Goal: Find specific page/section: Find specific page/section

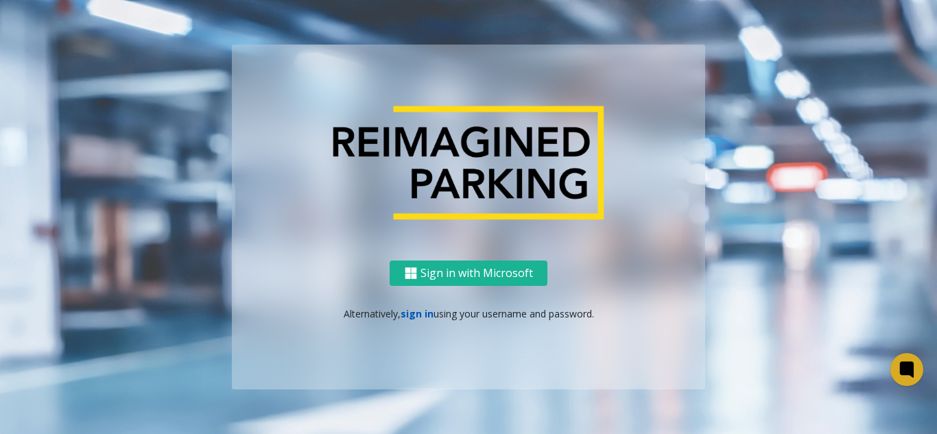
click at [424, 316] on link "sign in" at bounding box center [417, 313] width 33 height 13
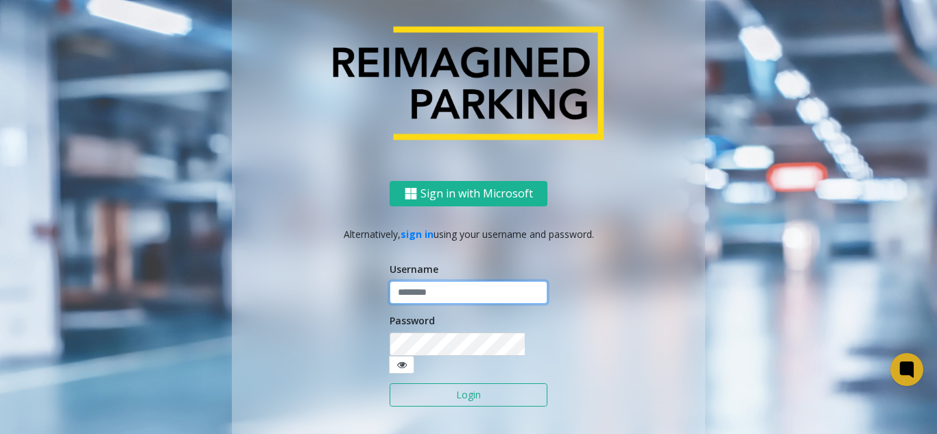
click at [431, 305] on input "text" at bounding box center [469, 292] width 158 height 23
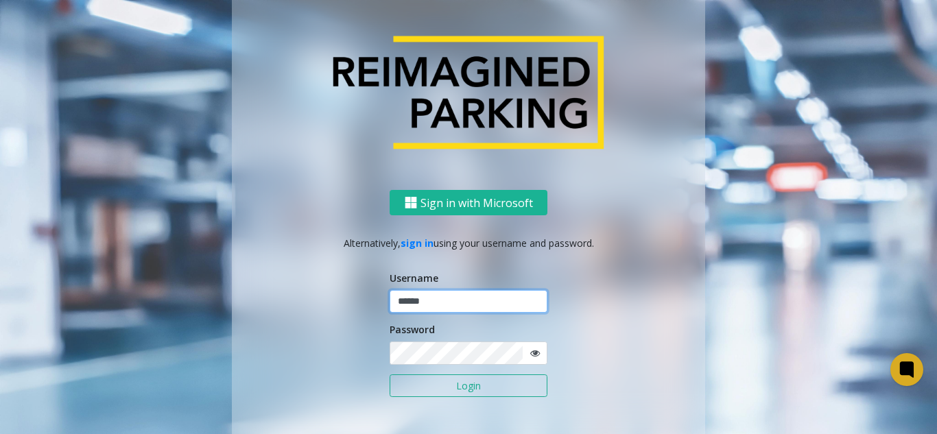
type input "******"
click at [390, 375] on button "Login" at bounding box center [469, 386] width 158 height 23
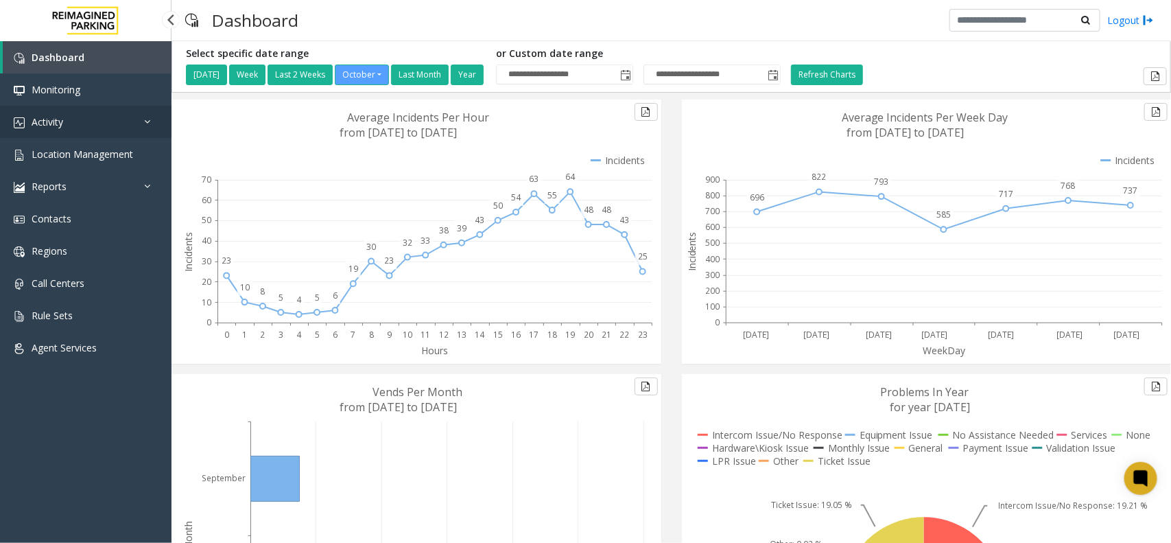
click at [84, 128] on link "Activity" at bounding box center [85, 122] width 171 height 32
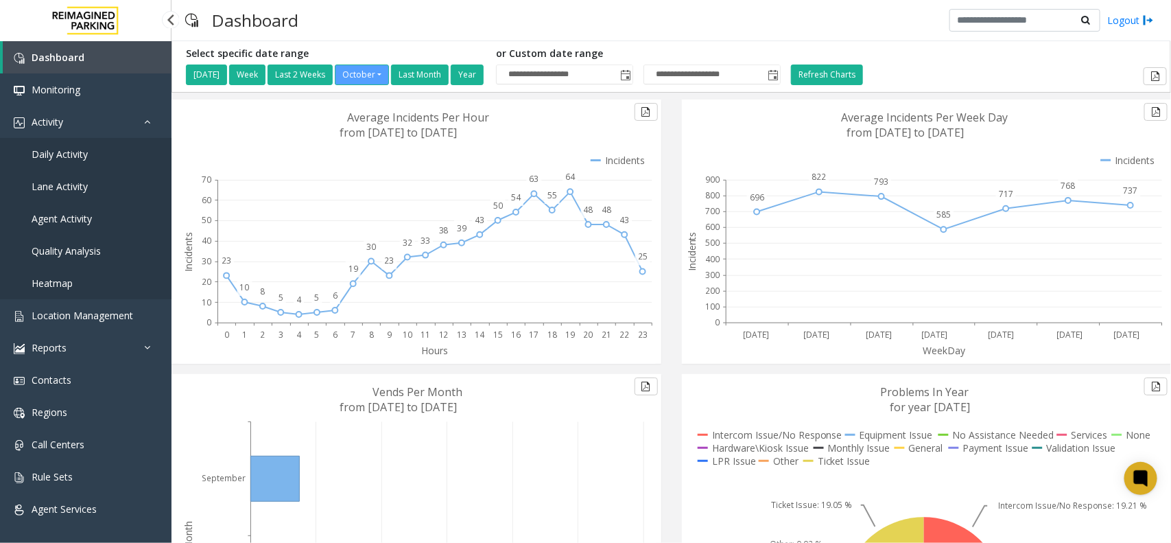
click at [87, 152] on span "Daily Activity" at bounding box center [60, 153] width 56 height 13
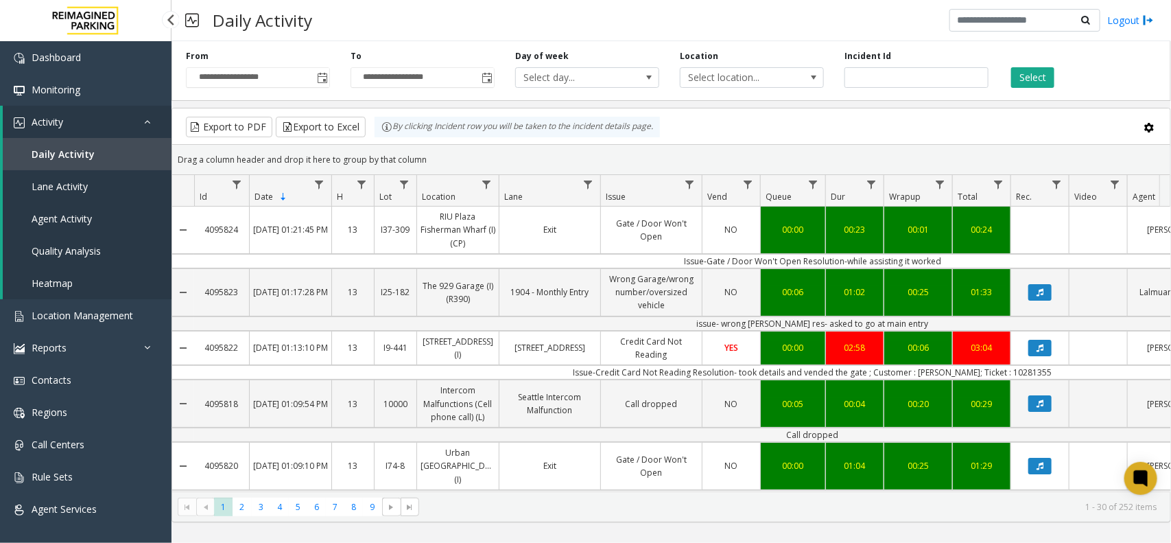
drag, startPoint x: 334, startPoint y: 27, endPoint x: 364, endPoint y: 11, distance: 34.4
click at [364, 11] on div "Daily Activity Logout" at bounding box center [670, 20] width 999 height 41
